Goal: Task Accomplishment & Management: Manage account settings

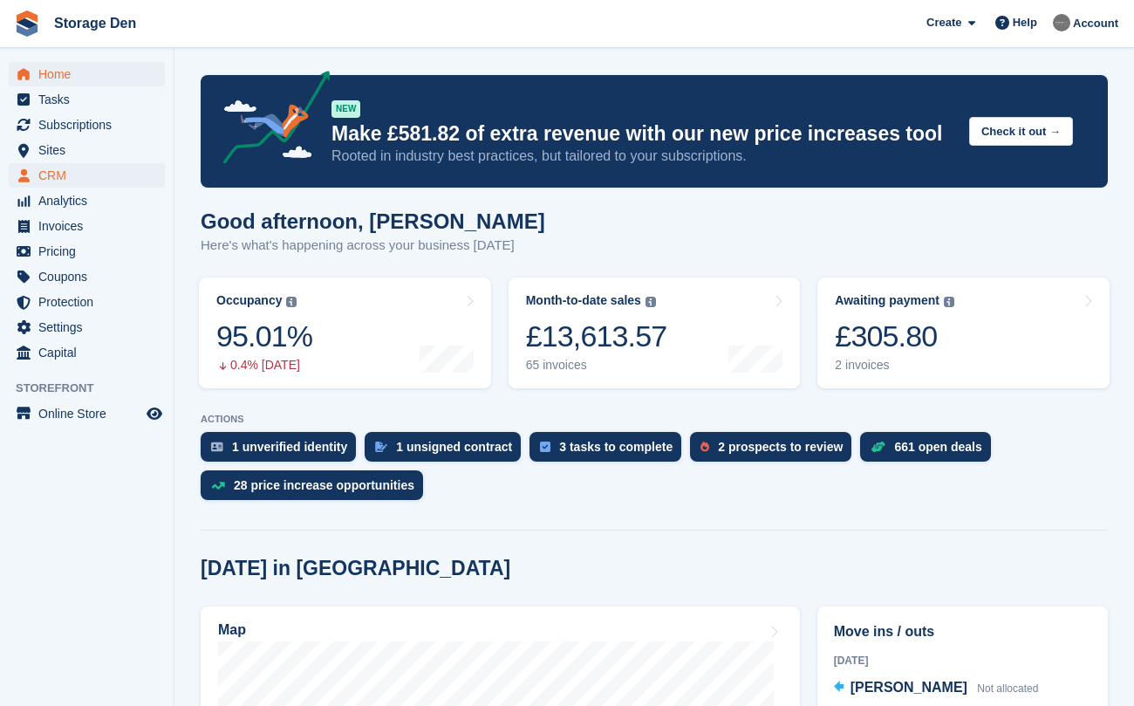
click at [90, 181] on span "CRM" at bounding box center [90, 175] width 105 height 24
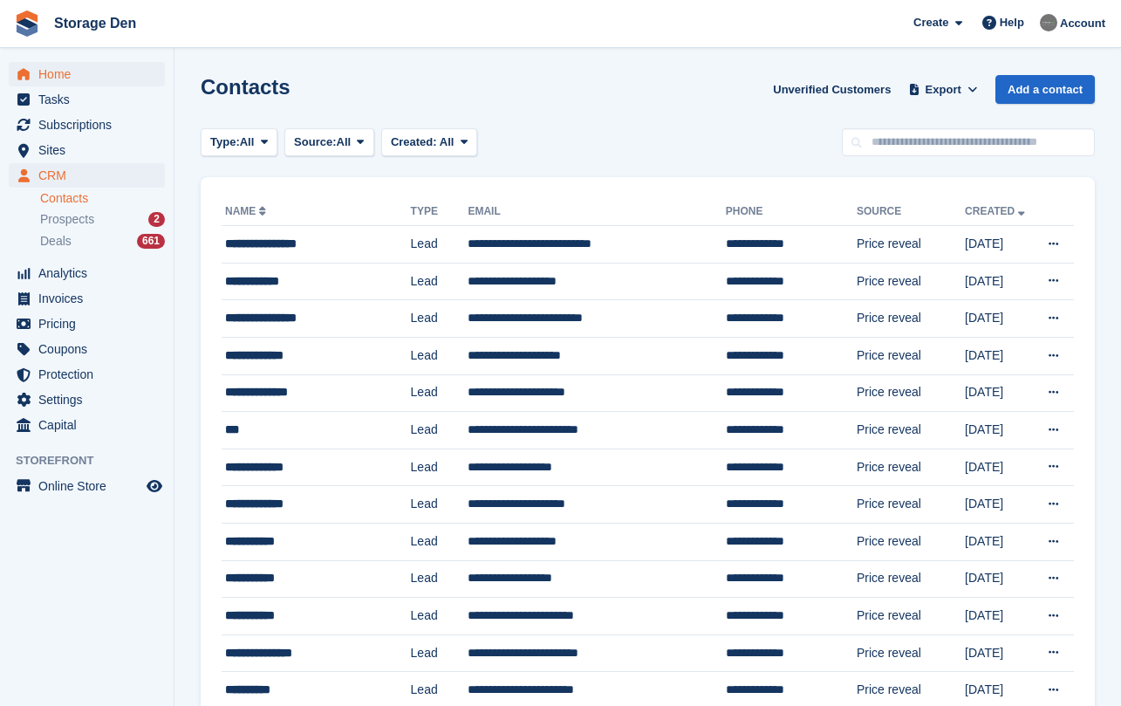
click at [112, 79] on span "Home" at bounding box center [90, 74] width 105 height 24
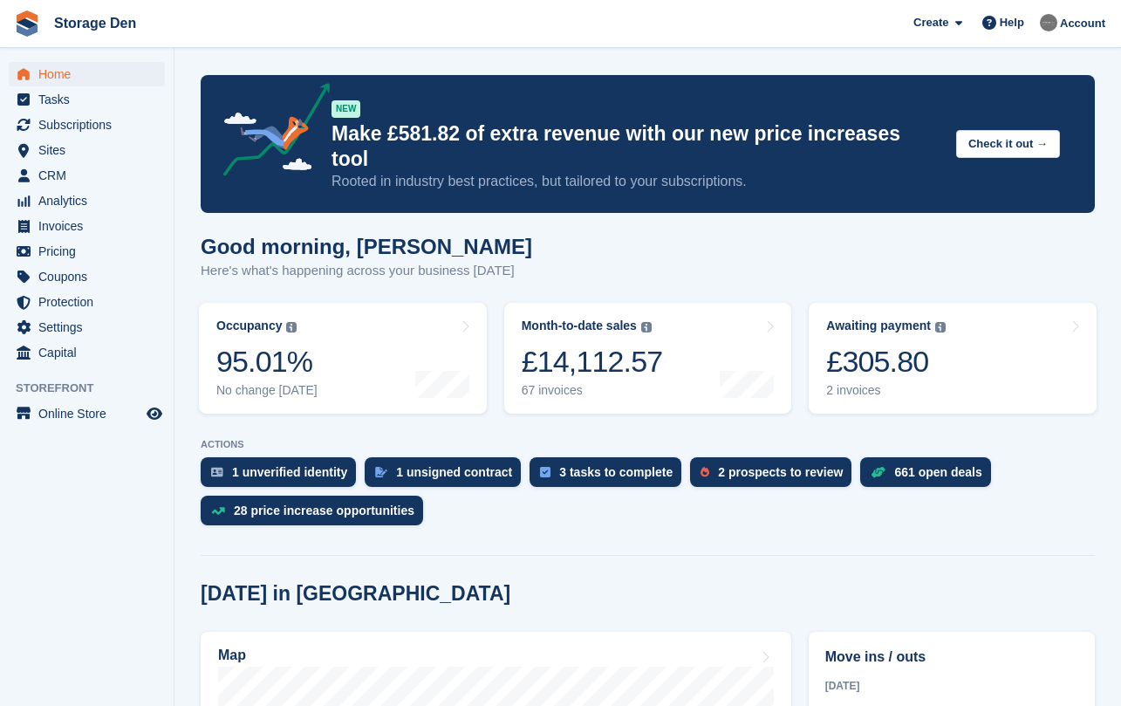
scroll to position [448, 0]
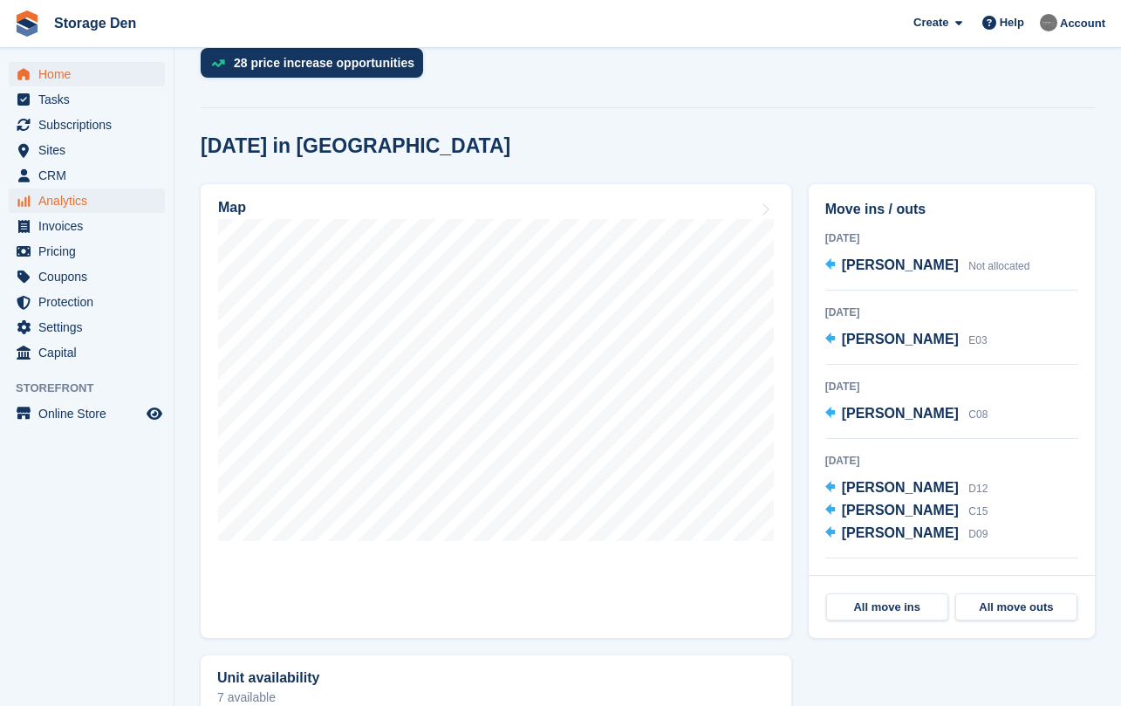
click at [105, 209] on span "Analytics" at bounding box center [90, 200] width 105 height 24
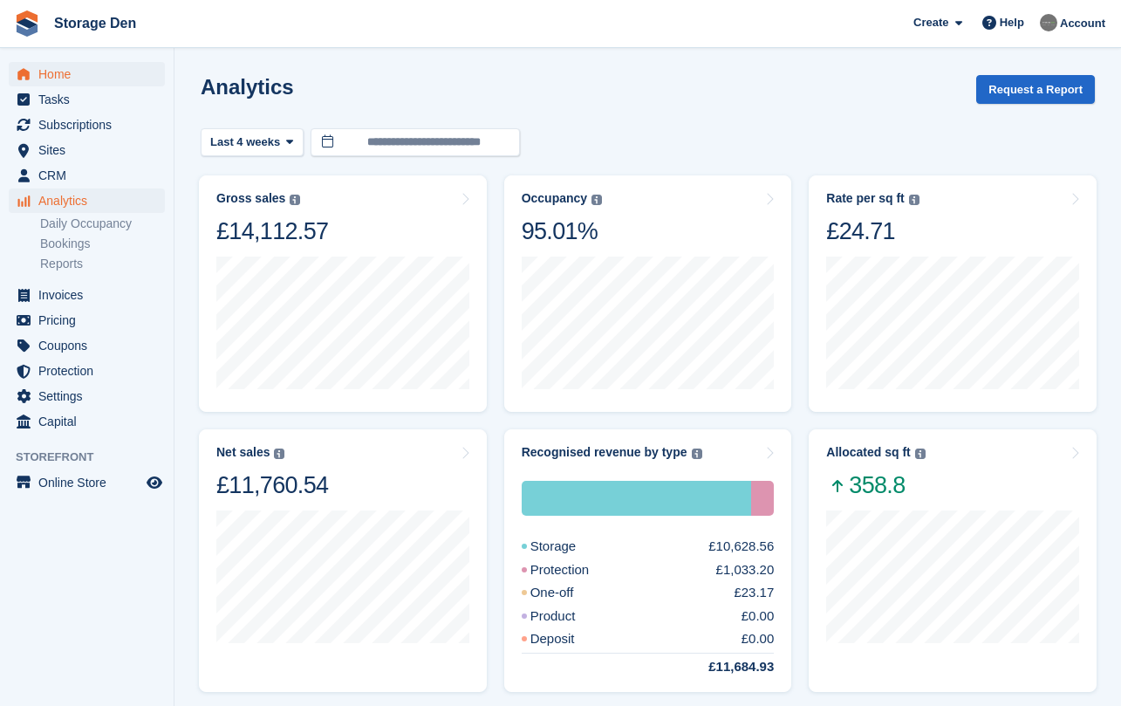
click at [60, 68] on span "Home" at bounding box center [90, 74] width 105 height 24
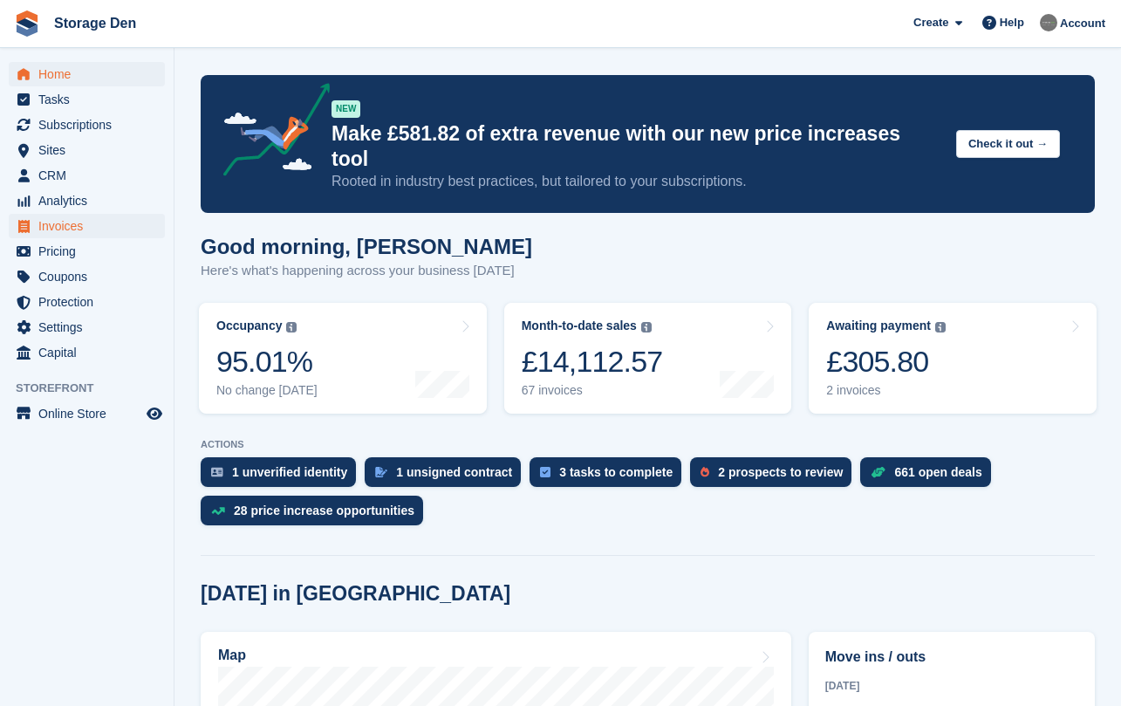
click at [116, 216] on span "Invoices" at bounding box center [90, 226] width 105 height 24
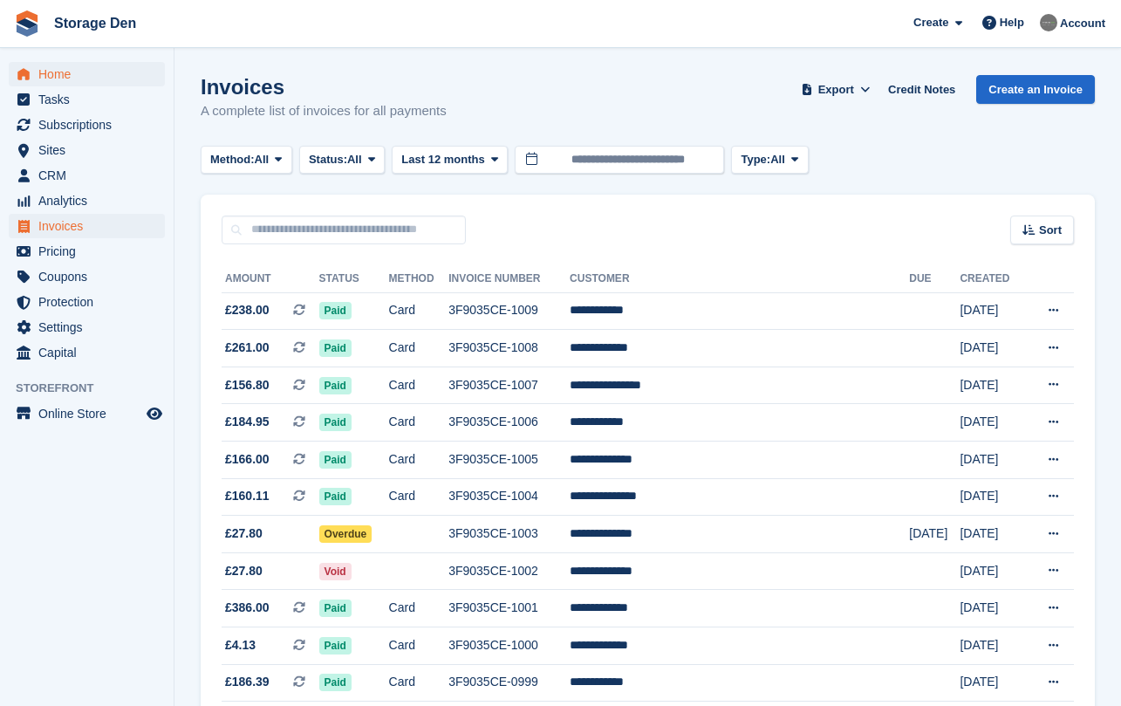
click at [85, 73] on span "Home" at bounding box center [90, 74] width 105 height 24
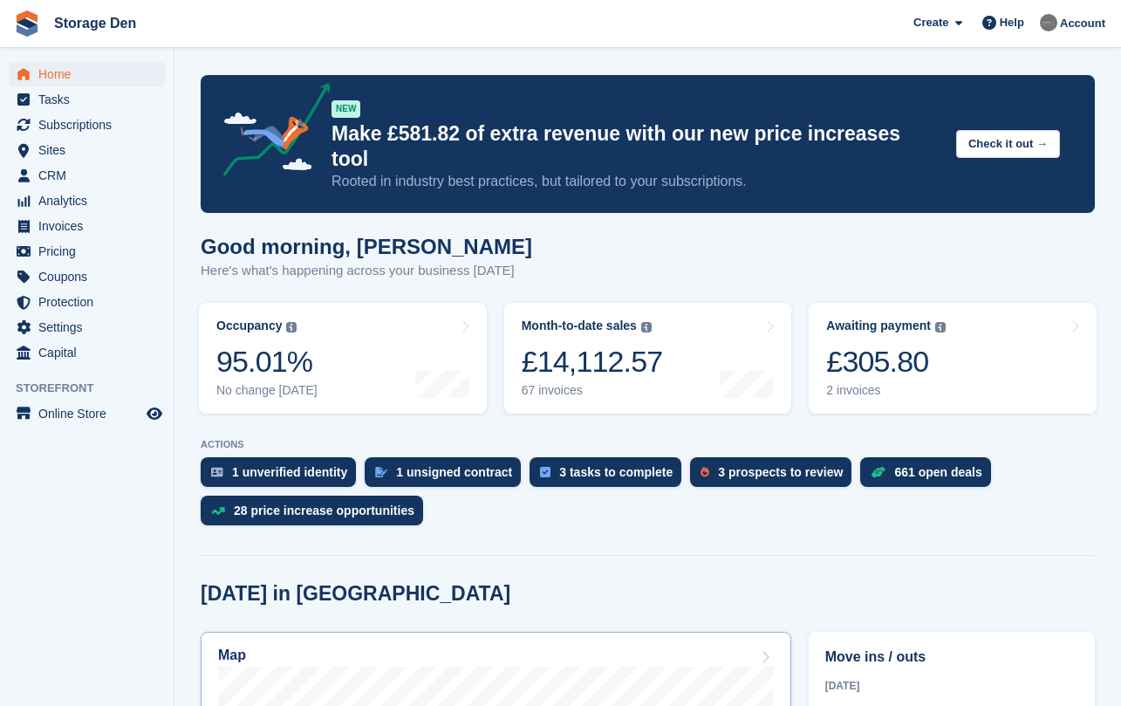
scroll to position [443, 0]
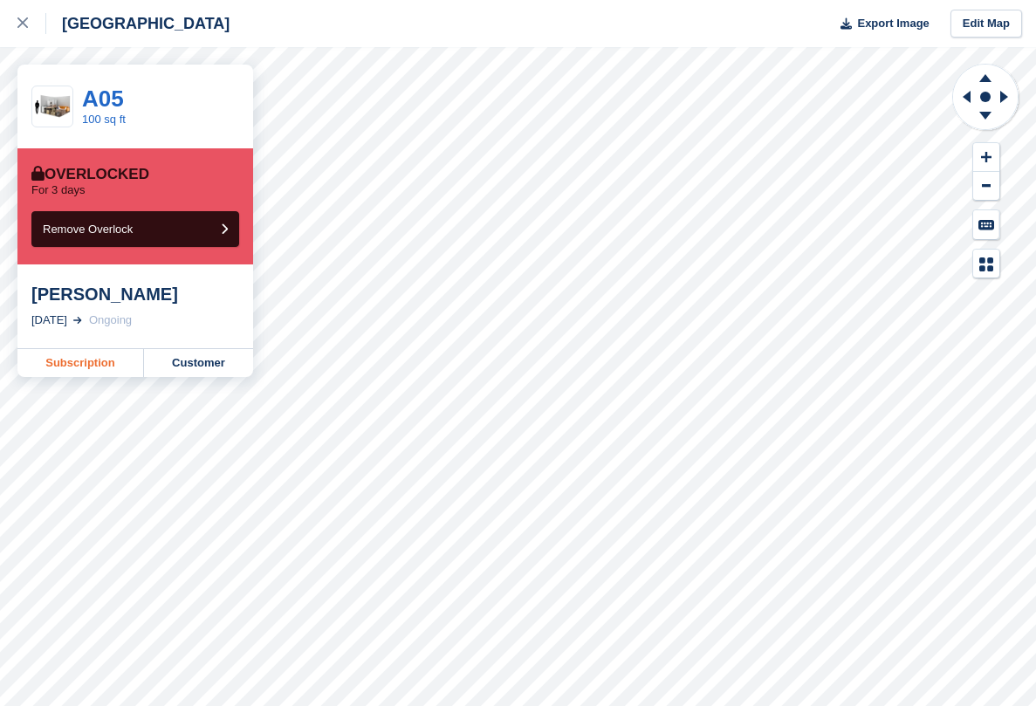
click at [96, 360] on link "Subscription" at bounding box center [80, 363] width 127 height 28
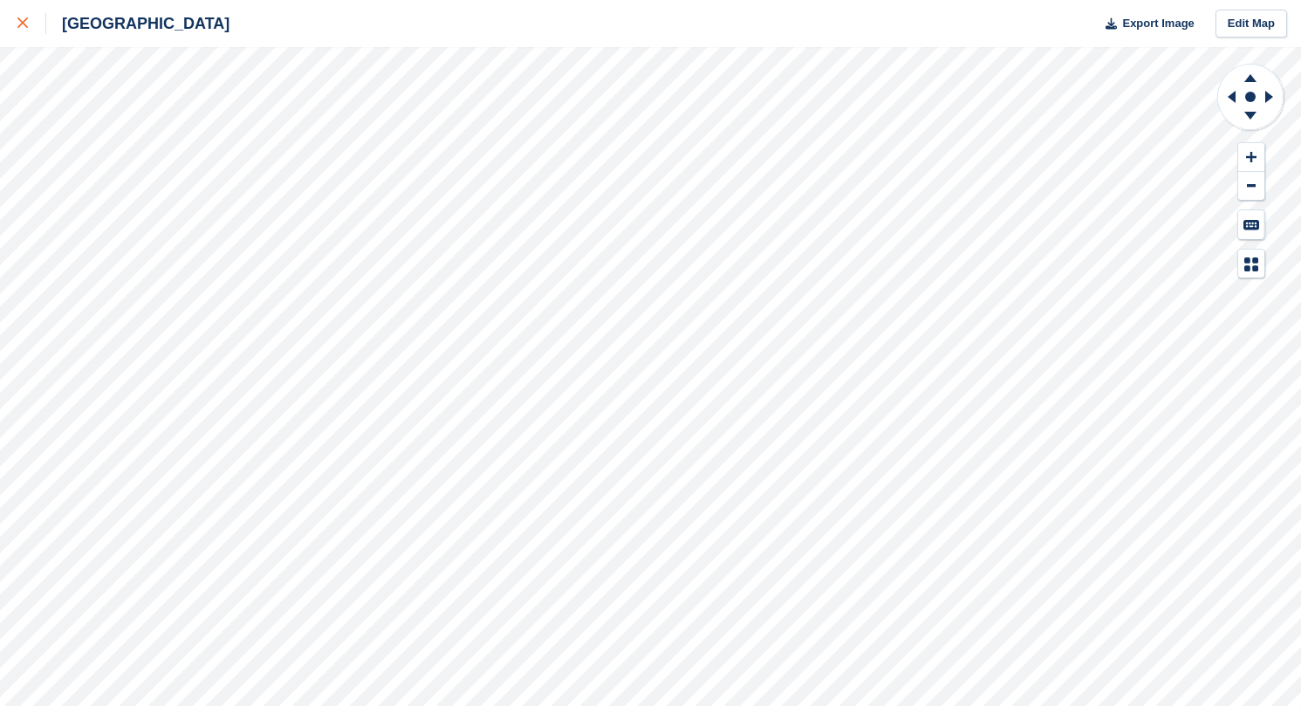
click at [24, 23] on icon at bounding box center [22, 22] width 10 height 10
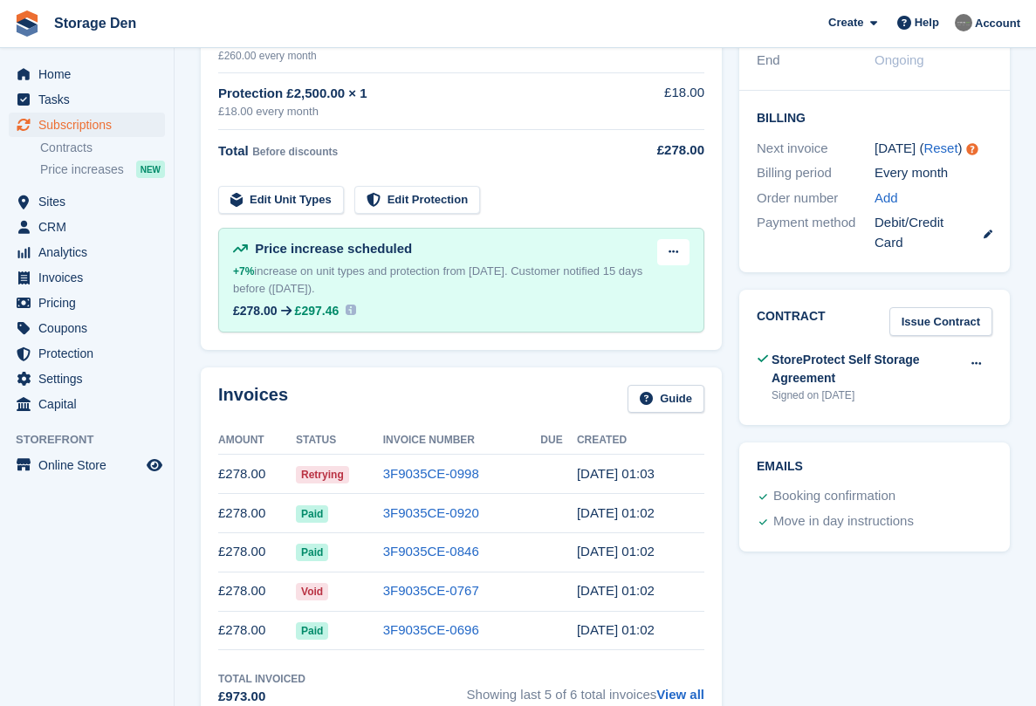
scroll to position [510, 0]
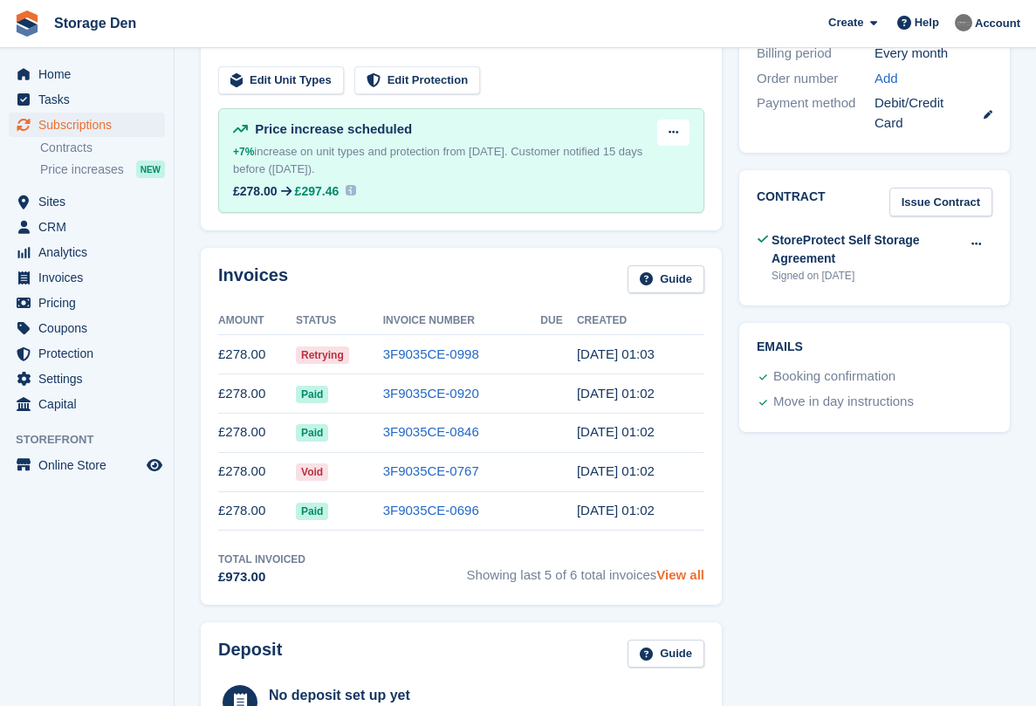
click at [673, 579] on link "View all" at bounding box center [680, 574] width 48 height 15
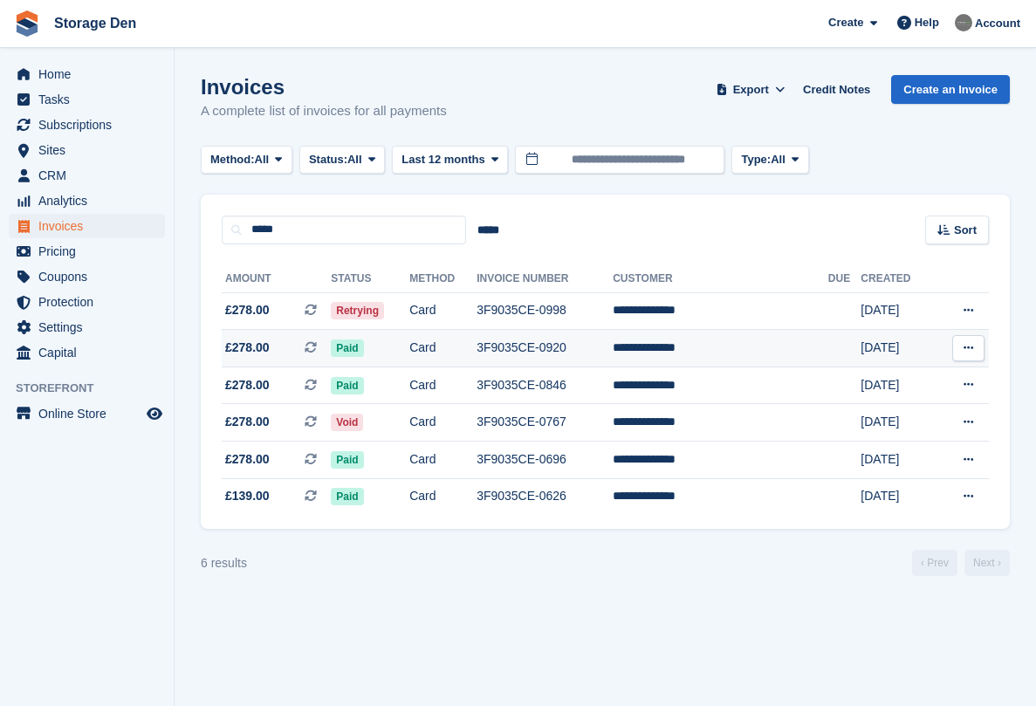
click at [308, 359] on td "£278.00 This is a recurring subscription invoice." at bounding box center [276, 349] width 109 height 38
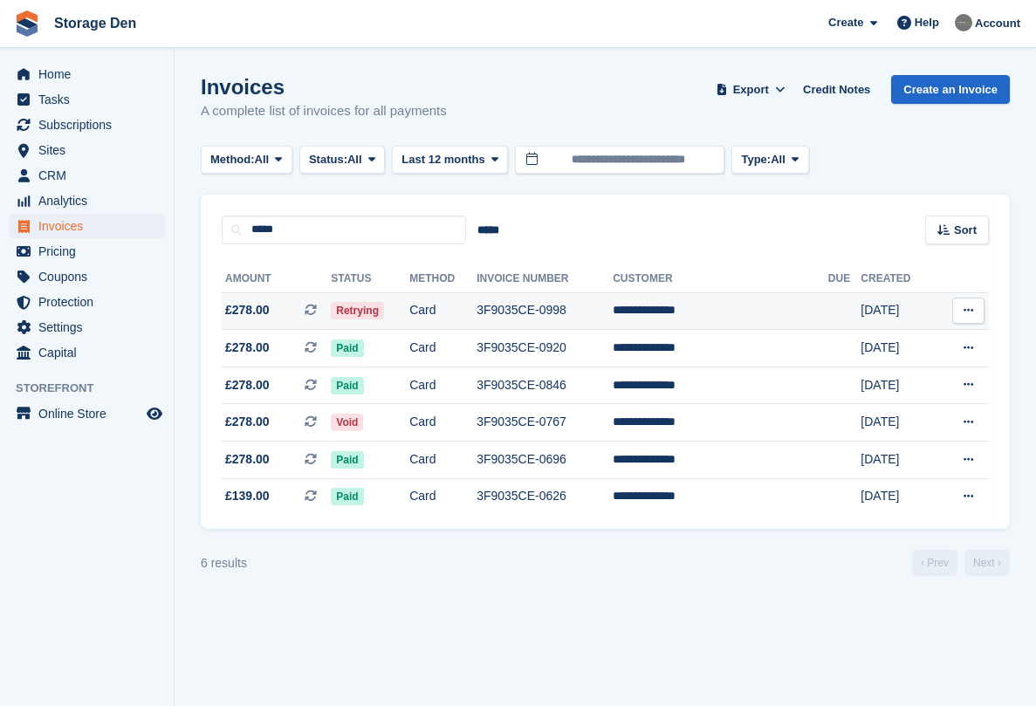
click at [282, 305] on span "£278.00 This is a recurring subscription invoice." at bounding box center [276, 310] width 109 height 18
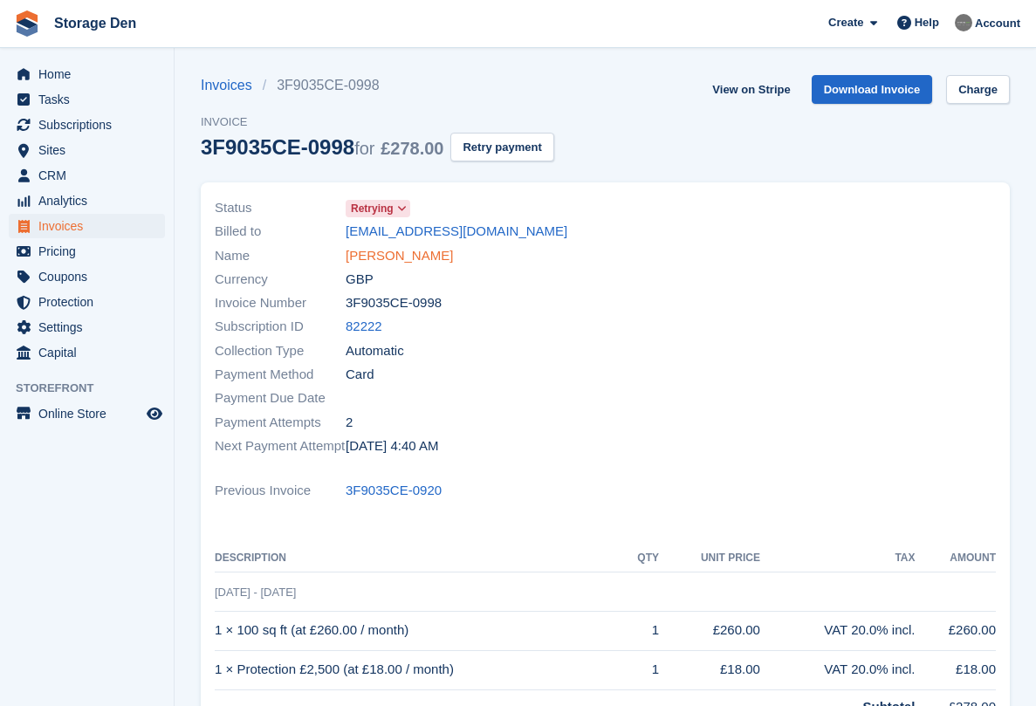
click at [401, 257] on link "Wendy Crichton" at bounding box center [399, 256] width 107 height 20
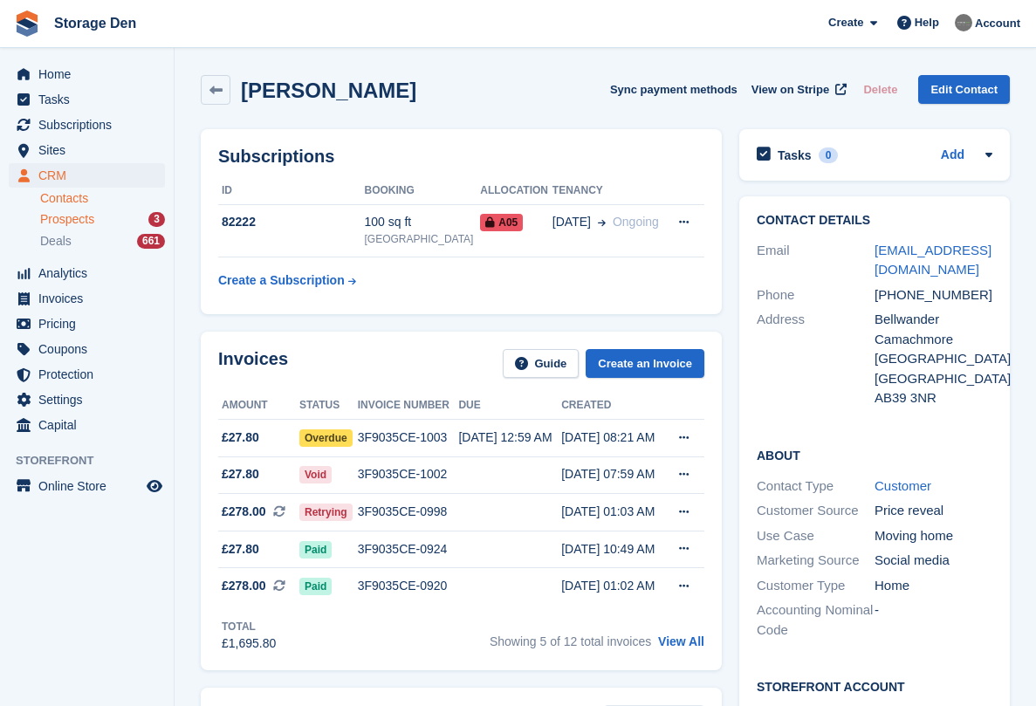
click at [78, 211] on span "Prospects" at bounding box center [67, 219] width 54 height 17
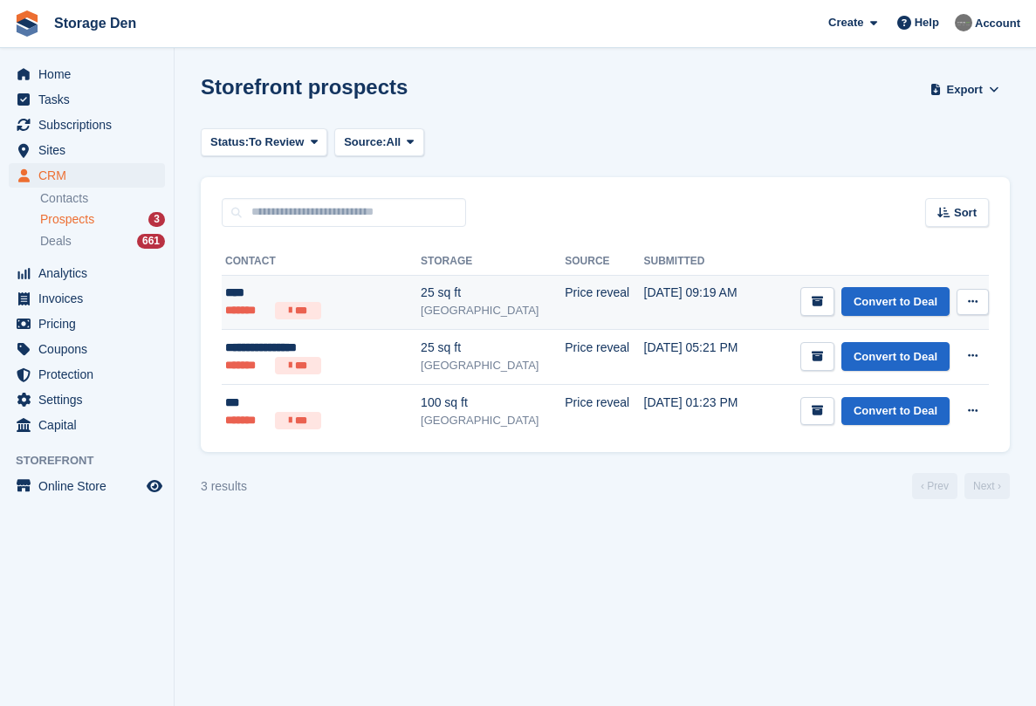
click at [983, 298] on button at bounding box center [972, 302] width 32 height 26
click at [887, 392] on p "Delete prospect" at bounding box center [905, 396] width 152 height 23
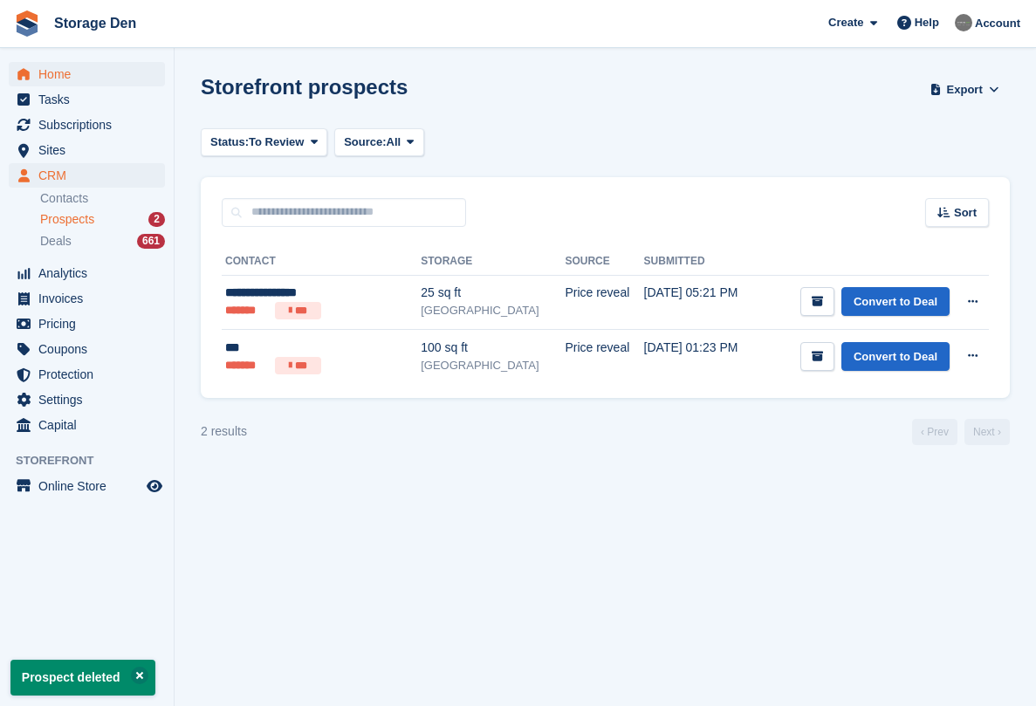
click at [85, 76] on span "Home" at bounding box center [90, 74] width 105 height 24
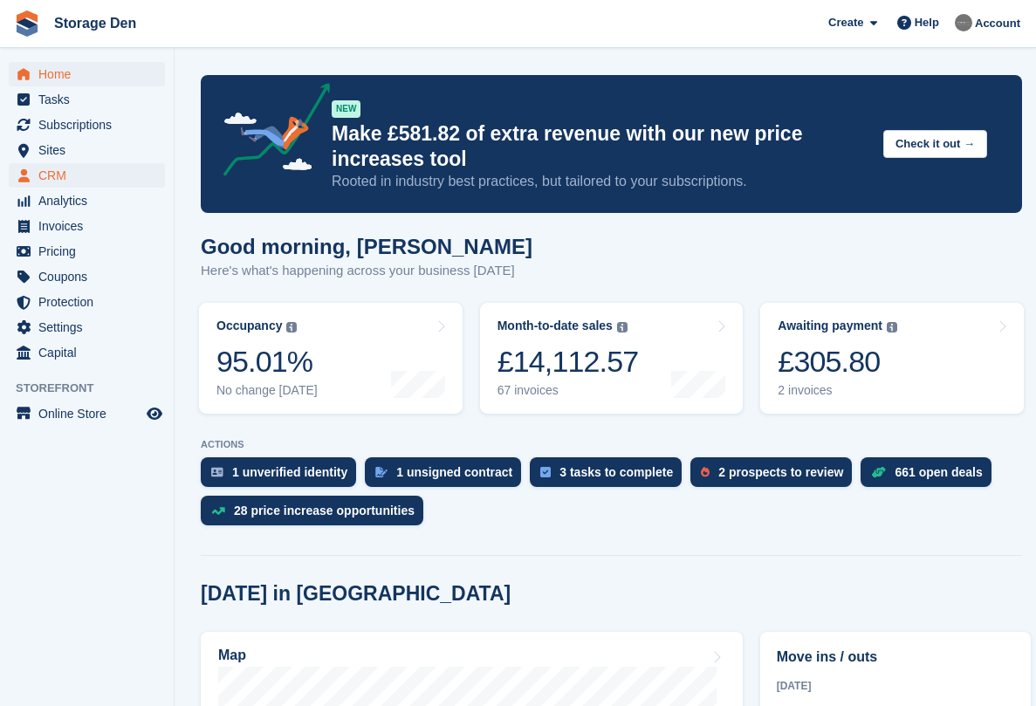
click at [100, 166] on span "CRM" at bounding box center [90, 175] width 105 height 24
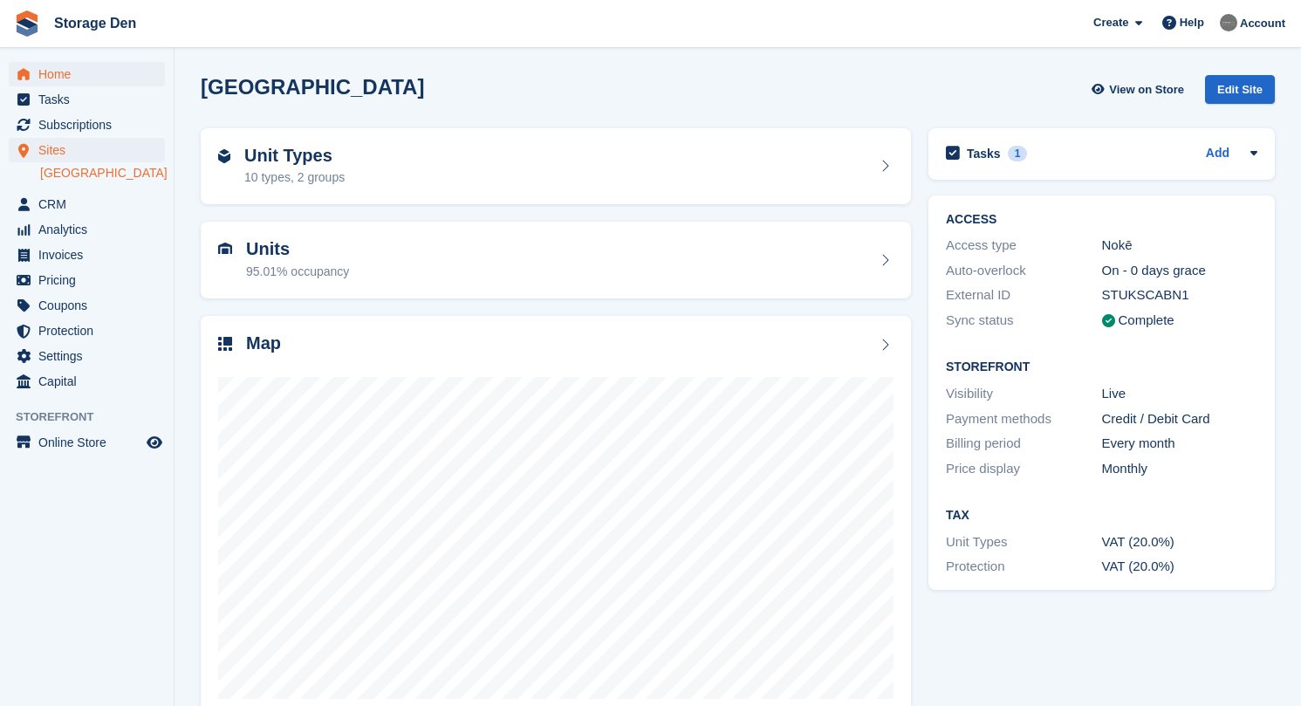
click at [98, 75] on span "Home" at bounding box center [90, 74] width 105 height 24
